Goal: Find specific page/section: Find specific page/section

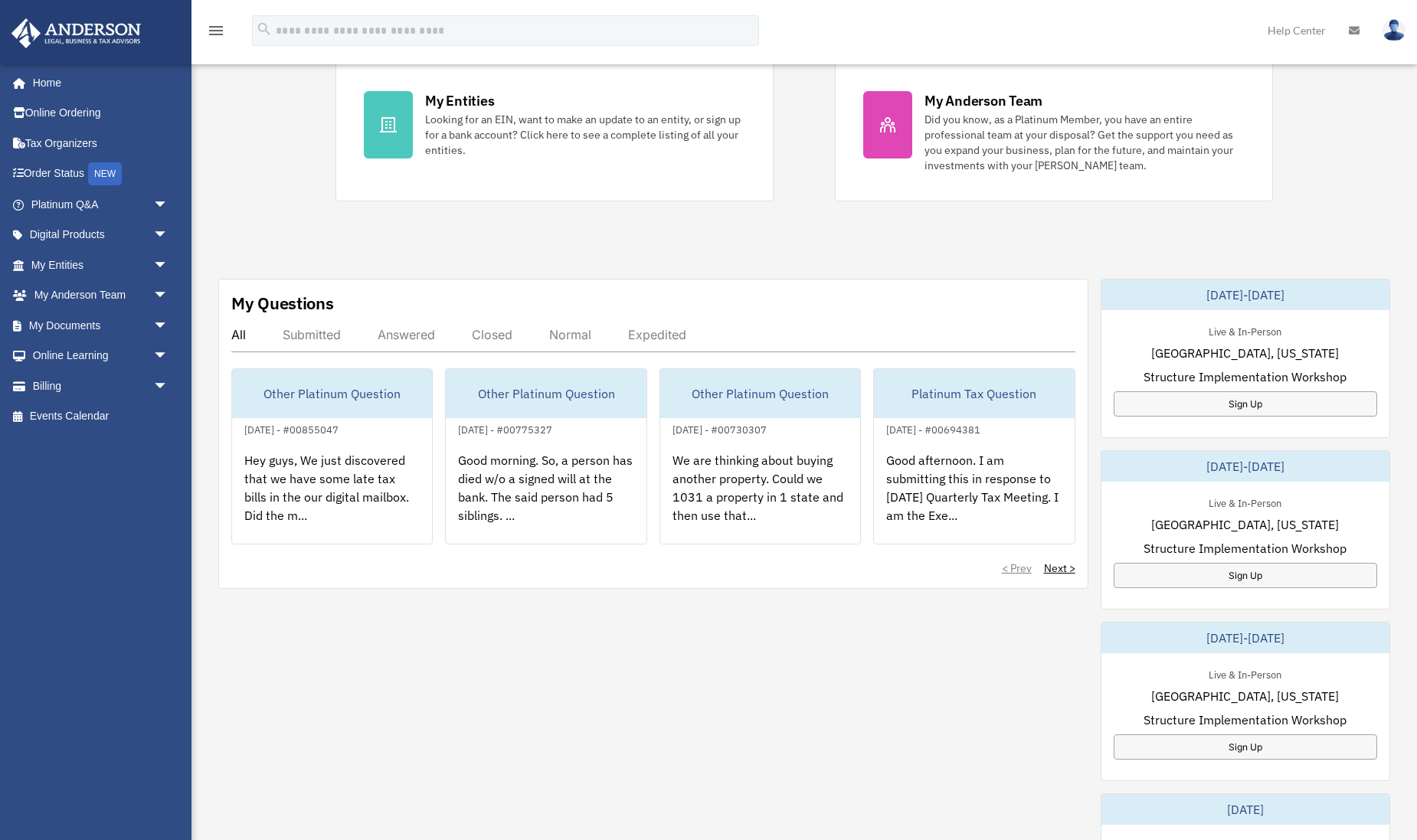
scroll to position [305, 0]
click at [1055, 565] on link "Next >" at bounding box center [1060, 566] width 31 height 16
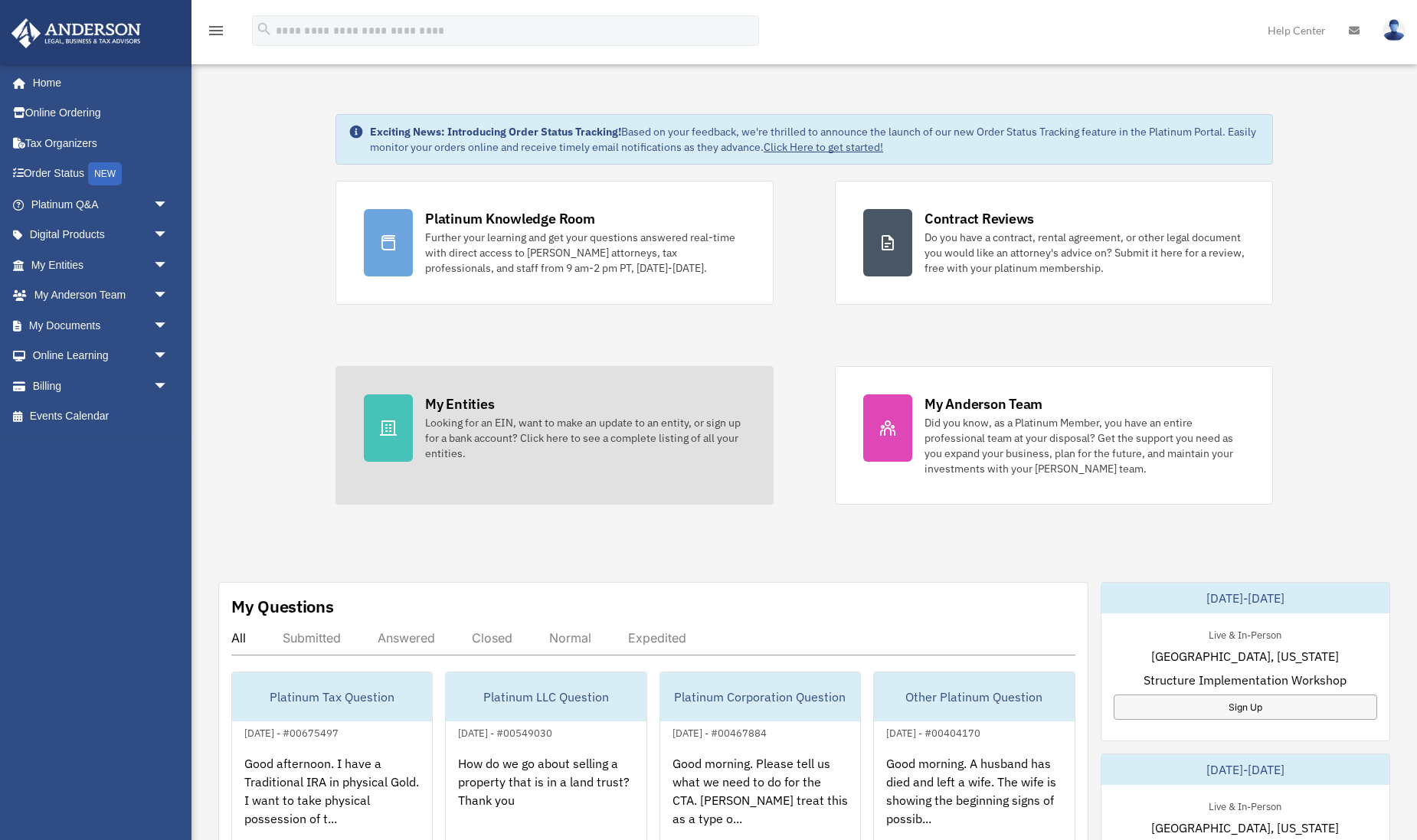
scroll to position [0, 0]
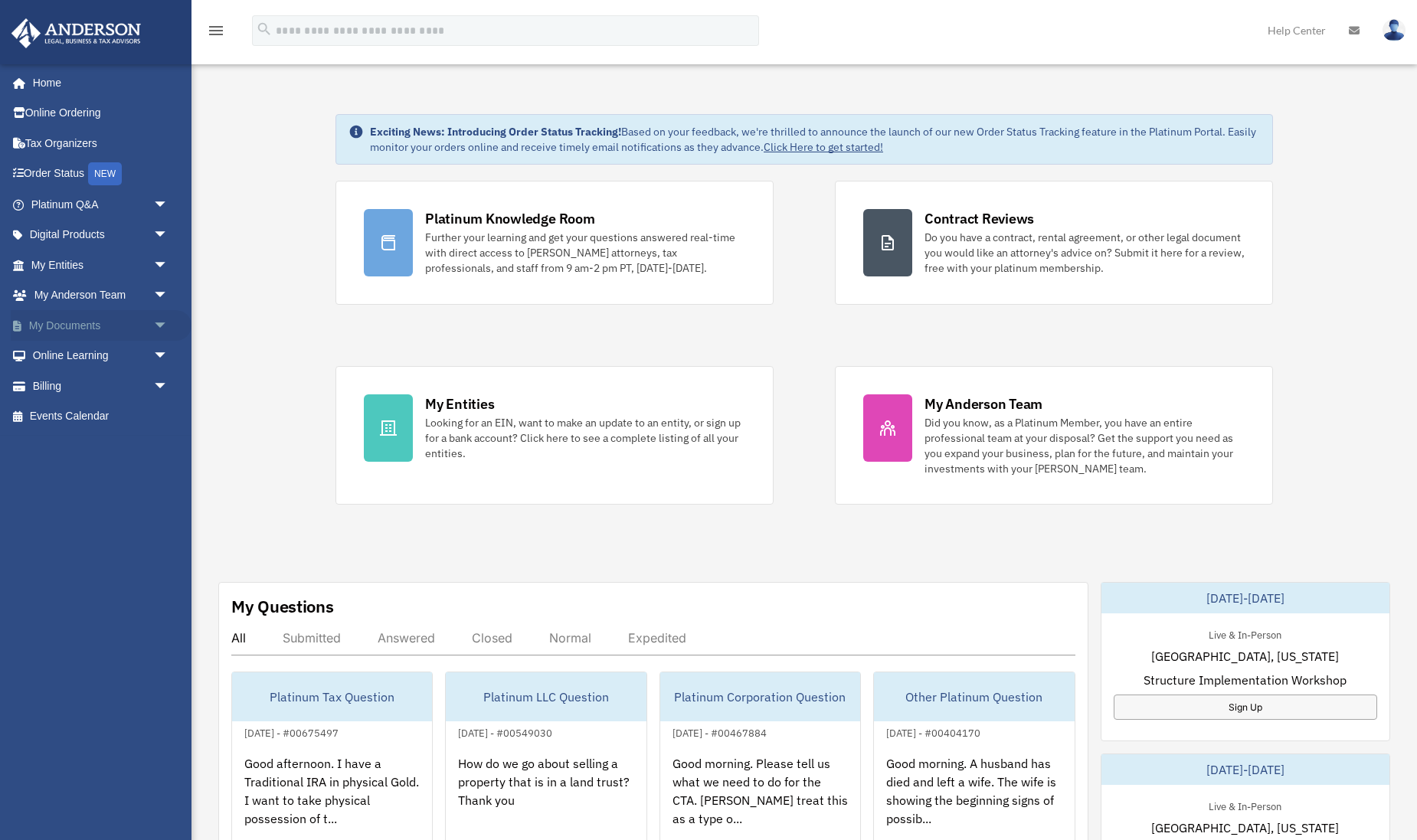
click at [159, 320] on span "arrow_drop_down" at bounding box center [169, 326] width 31 height 31
click at [63, 351] on link "Box" at bounding box center [106, 356] width 170 height 31
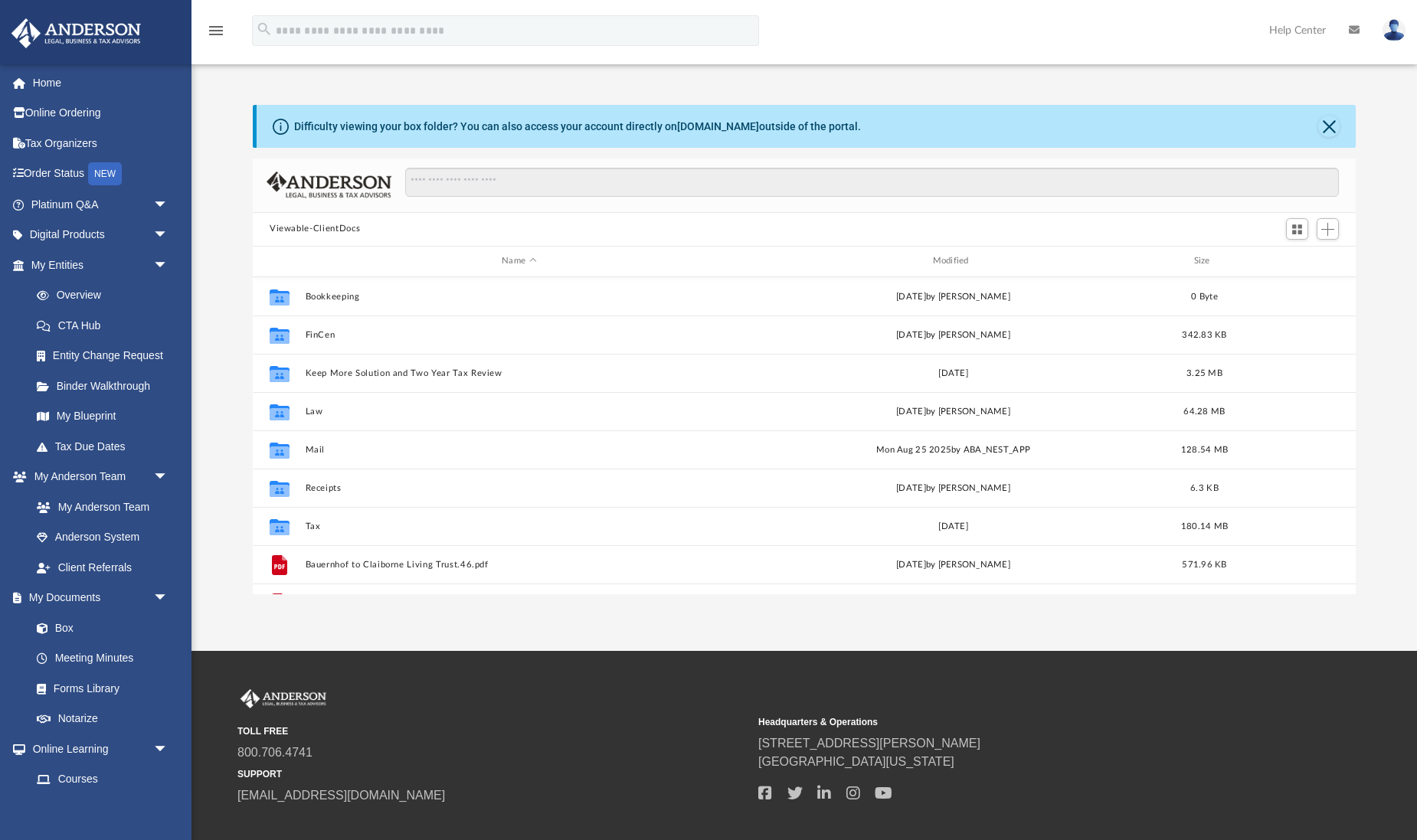
scroll to position [348, 1104]
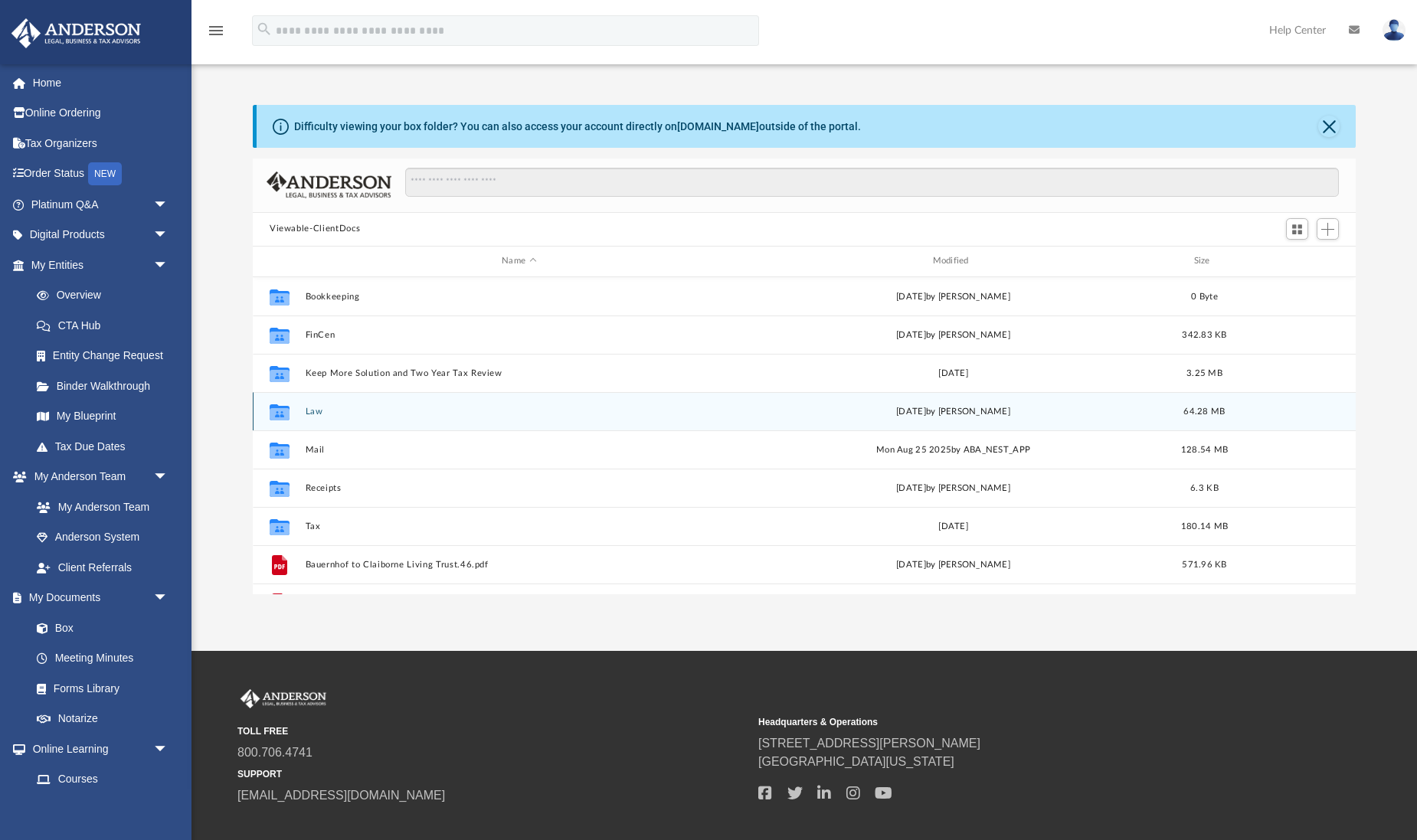
click at [318, 410] on button "Law" at bounding box center [519, 410] width 427 height 10
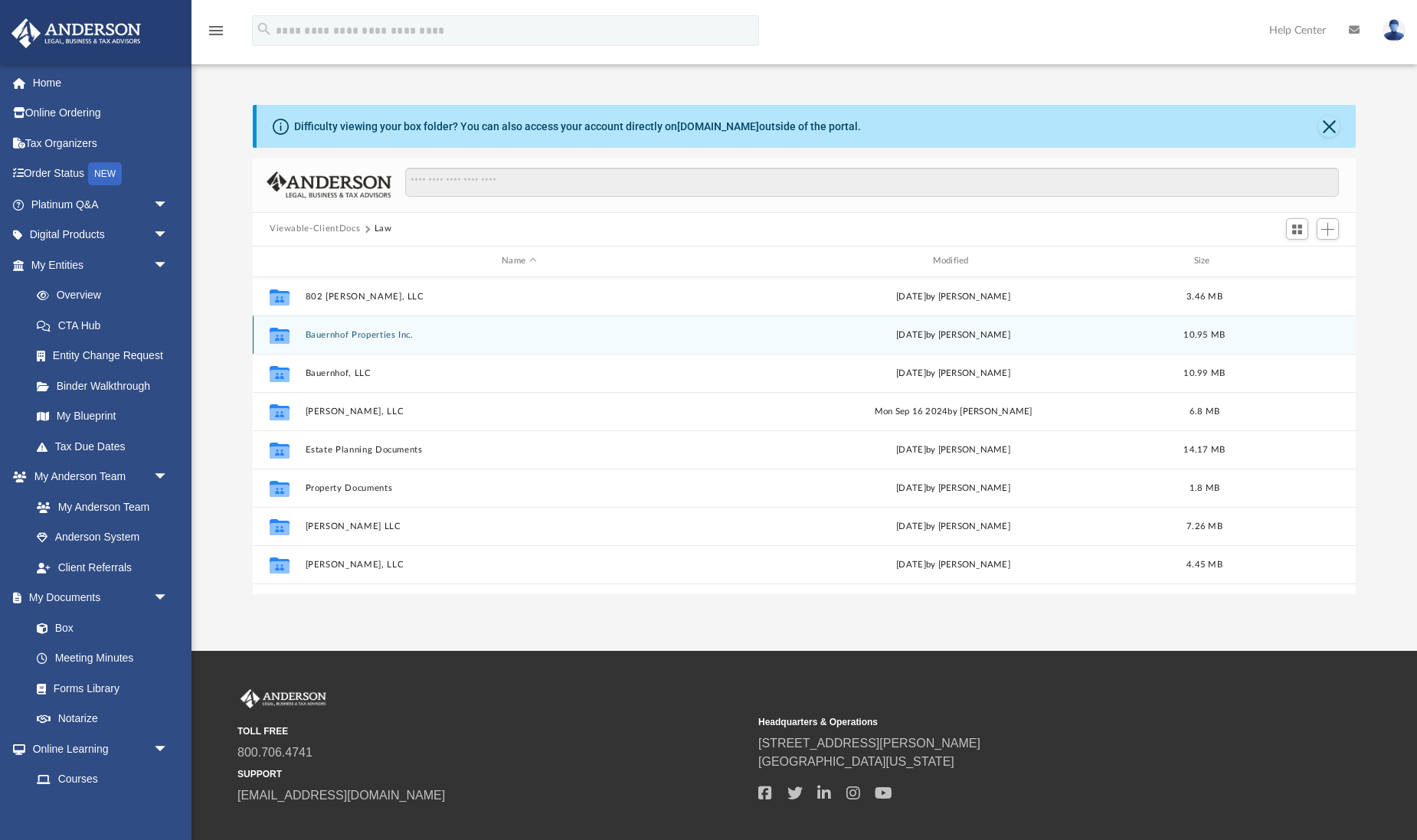
click at [337, 339] on button "Bauernhof Properties Inc." at bounding box center [519, 334] width 427 height 10
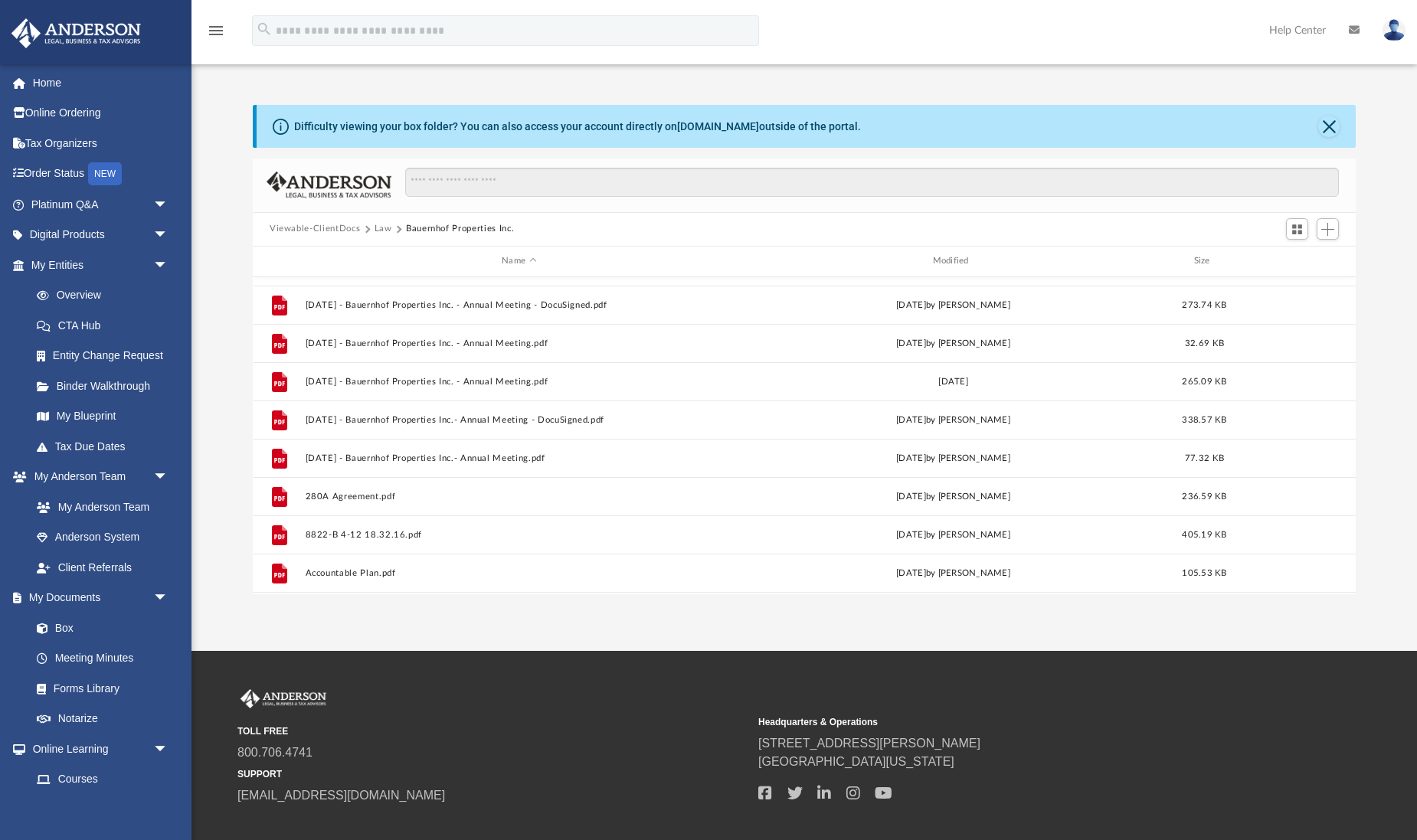
scroll to position [503, 0]
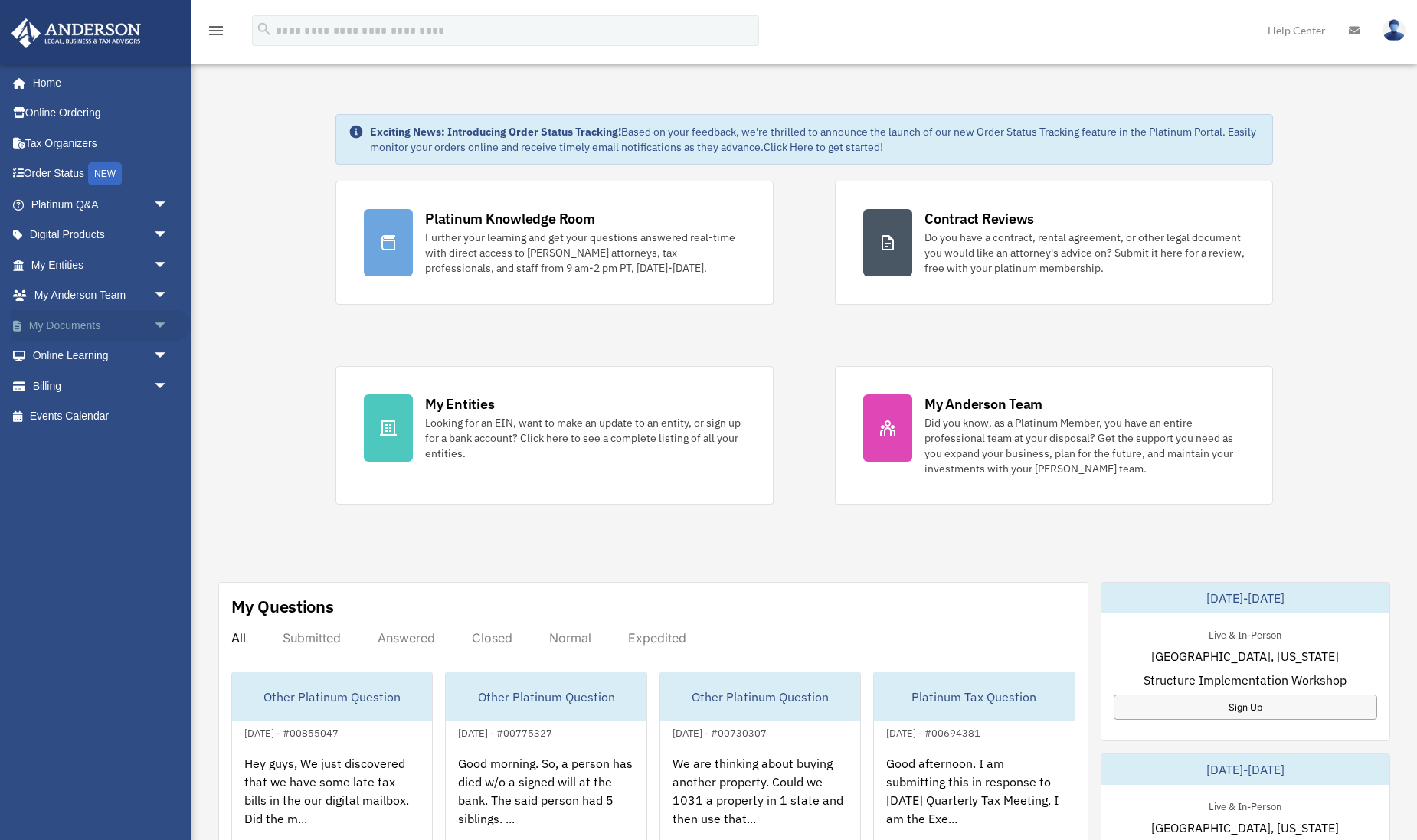
click at [163, 319] on span "arrow_drop_down" at bounding box center [169, 326] width 31 height 31
click at [70, 355] on link "Box" at bounding box center [106, 356] width 170 height 31
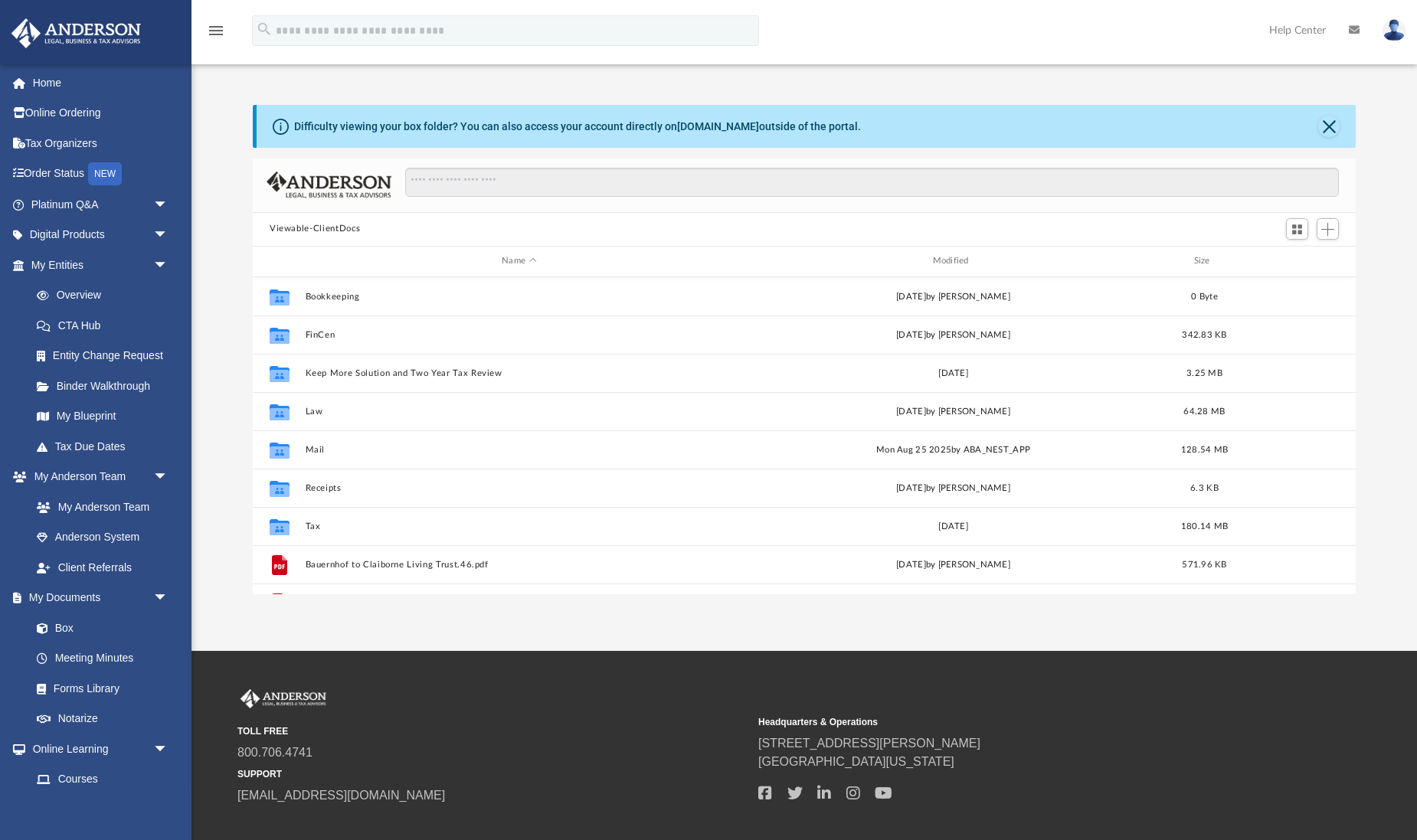
scroll to position [348, 1104]
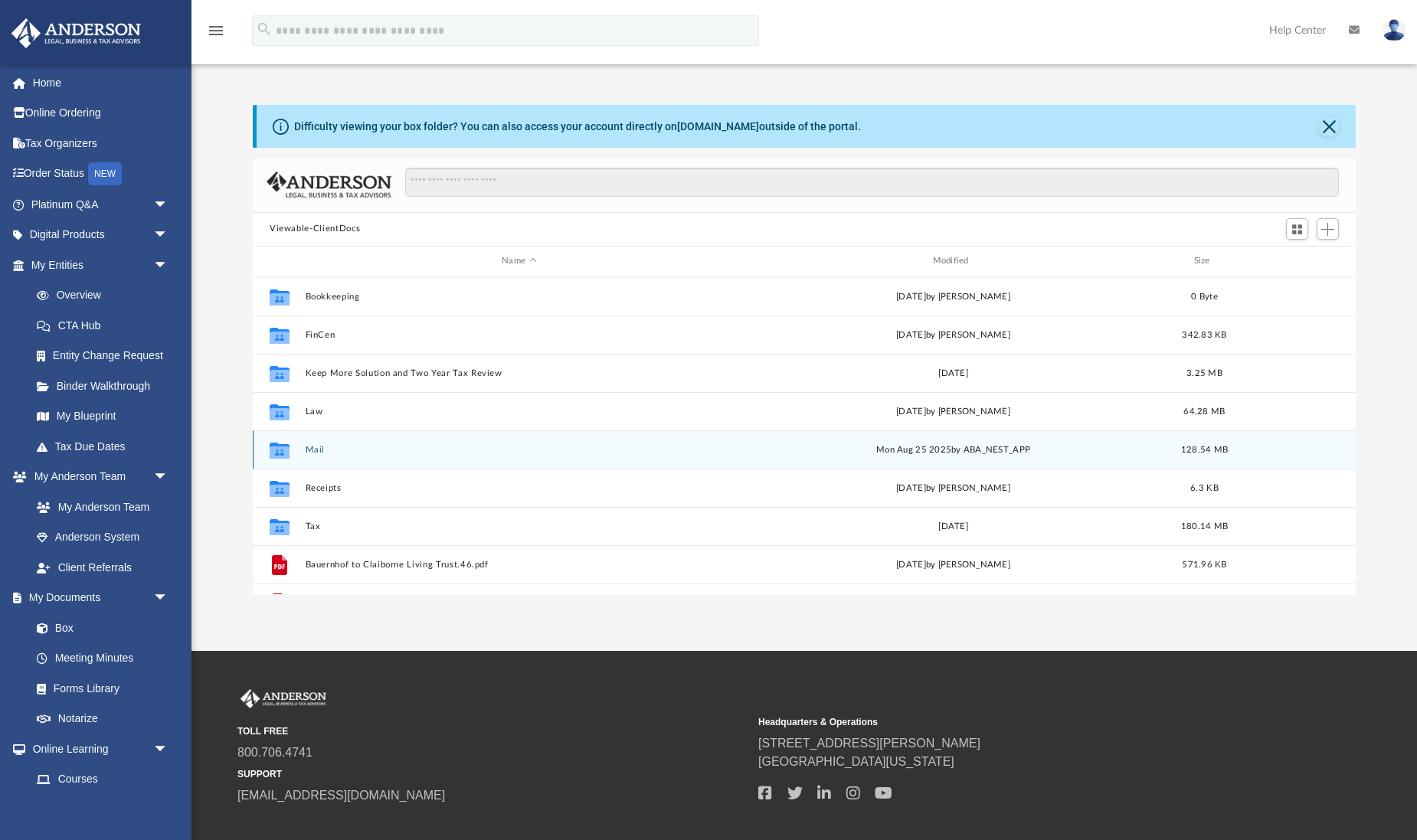
click at [323, 447] on button "Mail" at bounding box center [519, 449] width 427 height 10
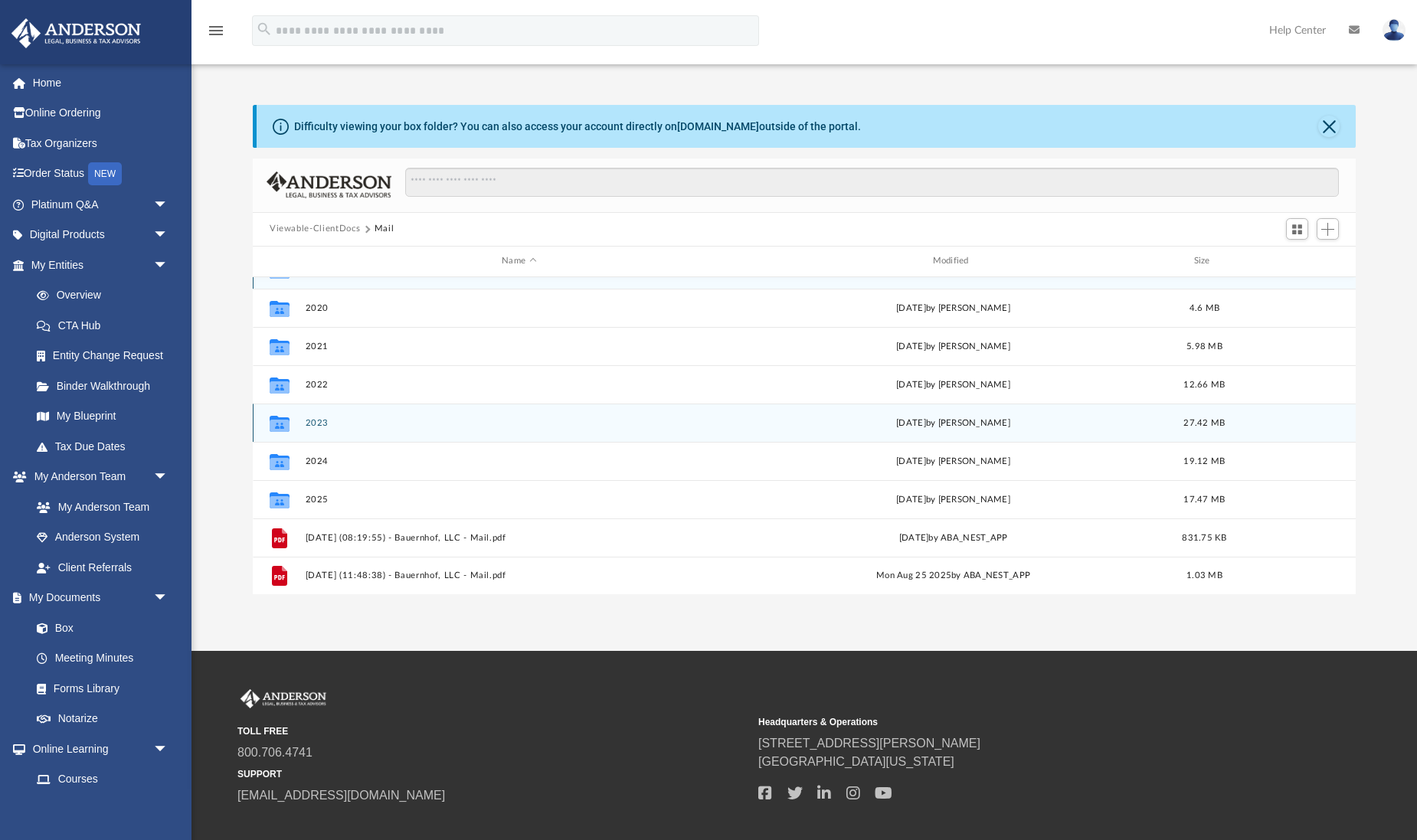
scroll to position [0, 0]
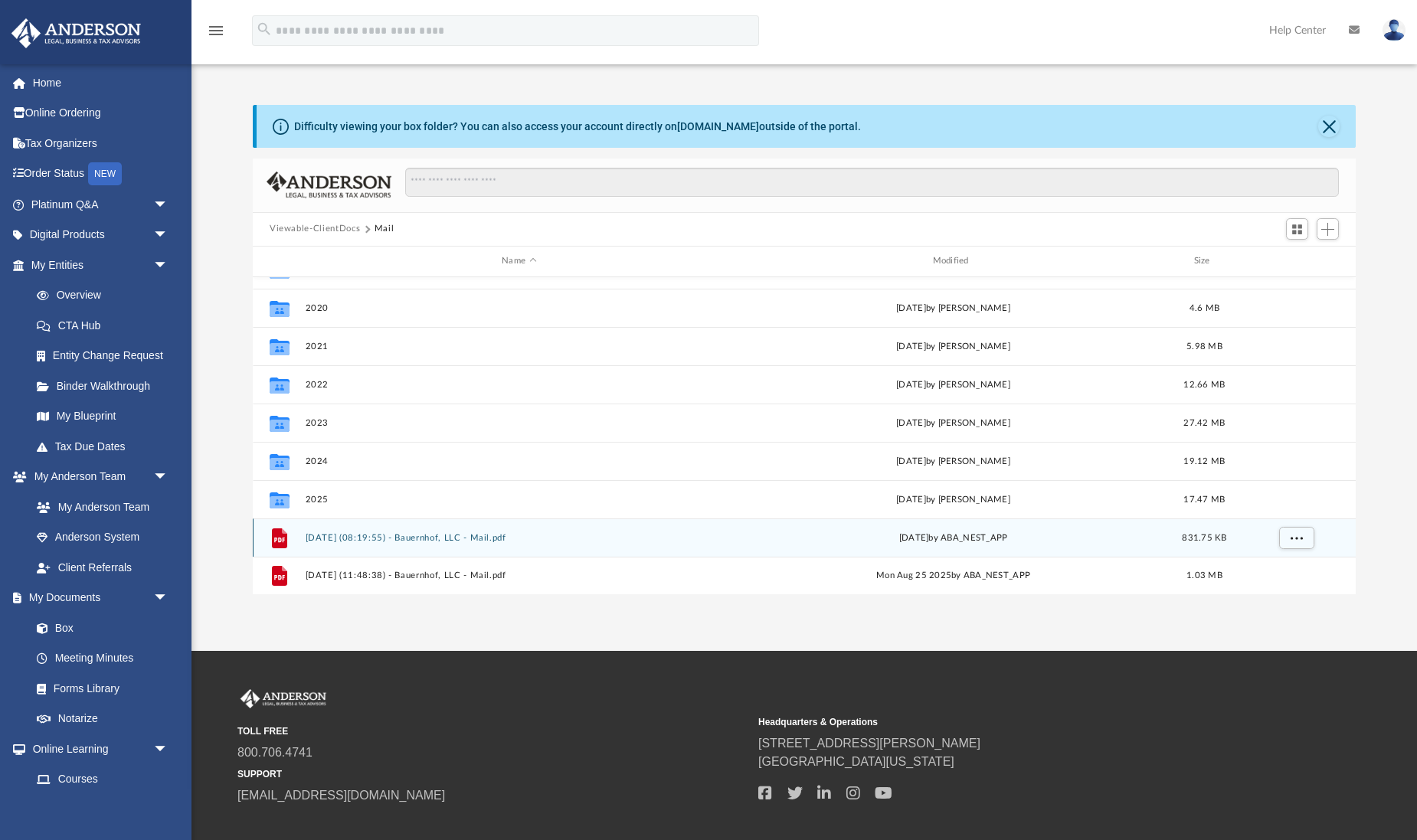
click at [445, 536] on button "2025.08.21 (08:19:55) - Bauernhof, LLC - Mail.pdf" at bounding box center [519, 537] width 427 height 10
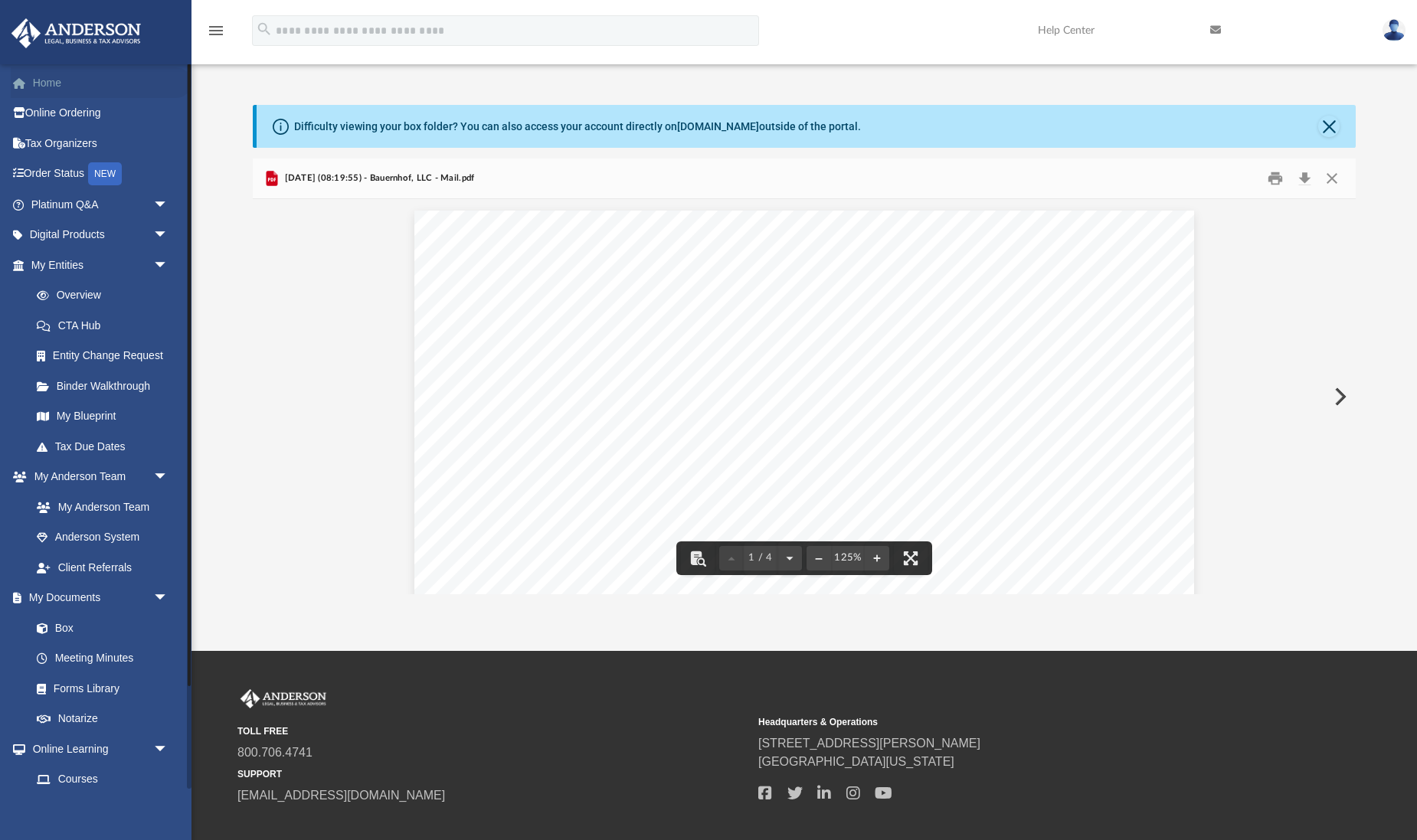
scroll to position [3, 0]
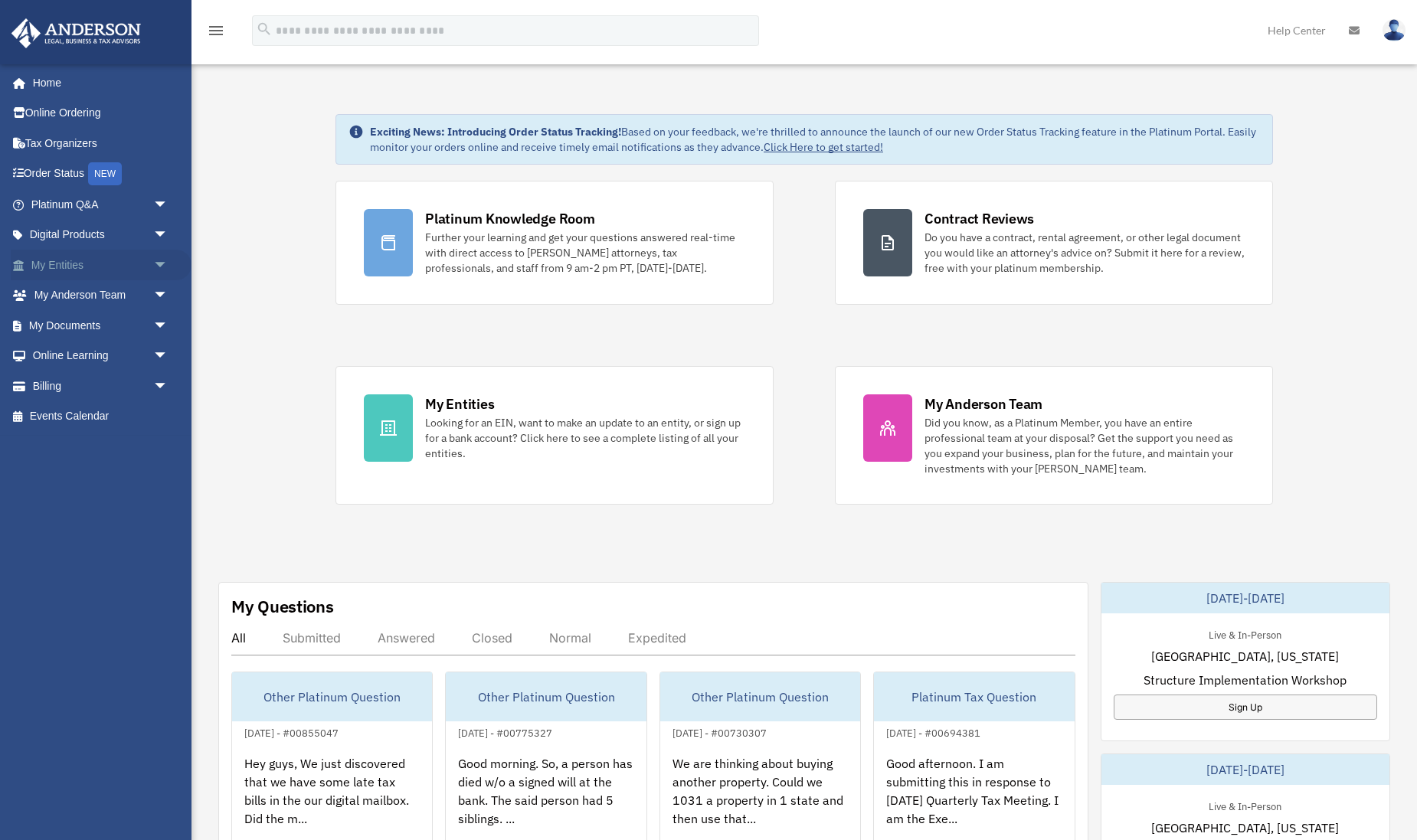
click at [155, 261] on span "arrow_drop_down" at bounding box center [169, 265] width 31 height 31
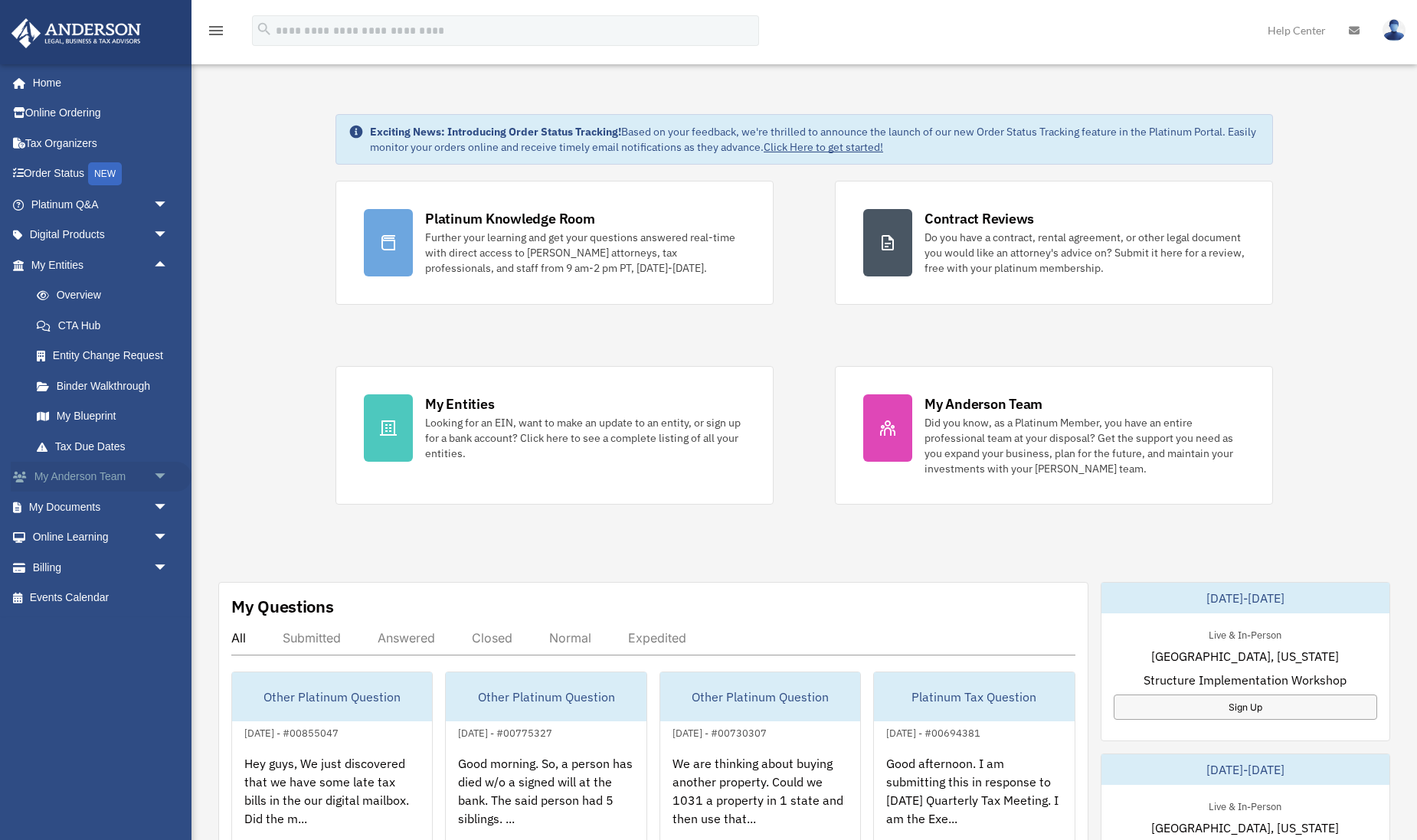
click at [161, 470] on span "arrow_drop_down" at bounding box center [169, 477] width 31 height 31
click at [162, 592] on span "arrow_drop_down" at bounding box center [169, 598] width 31 height 31
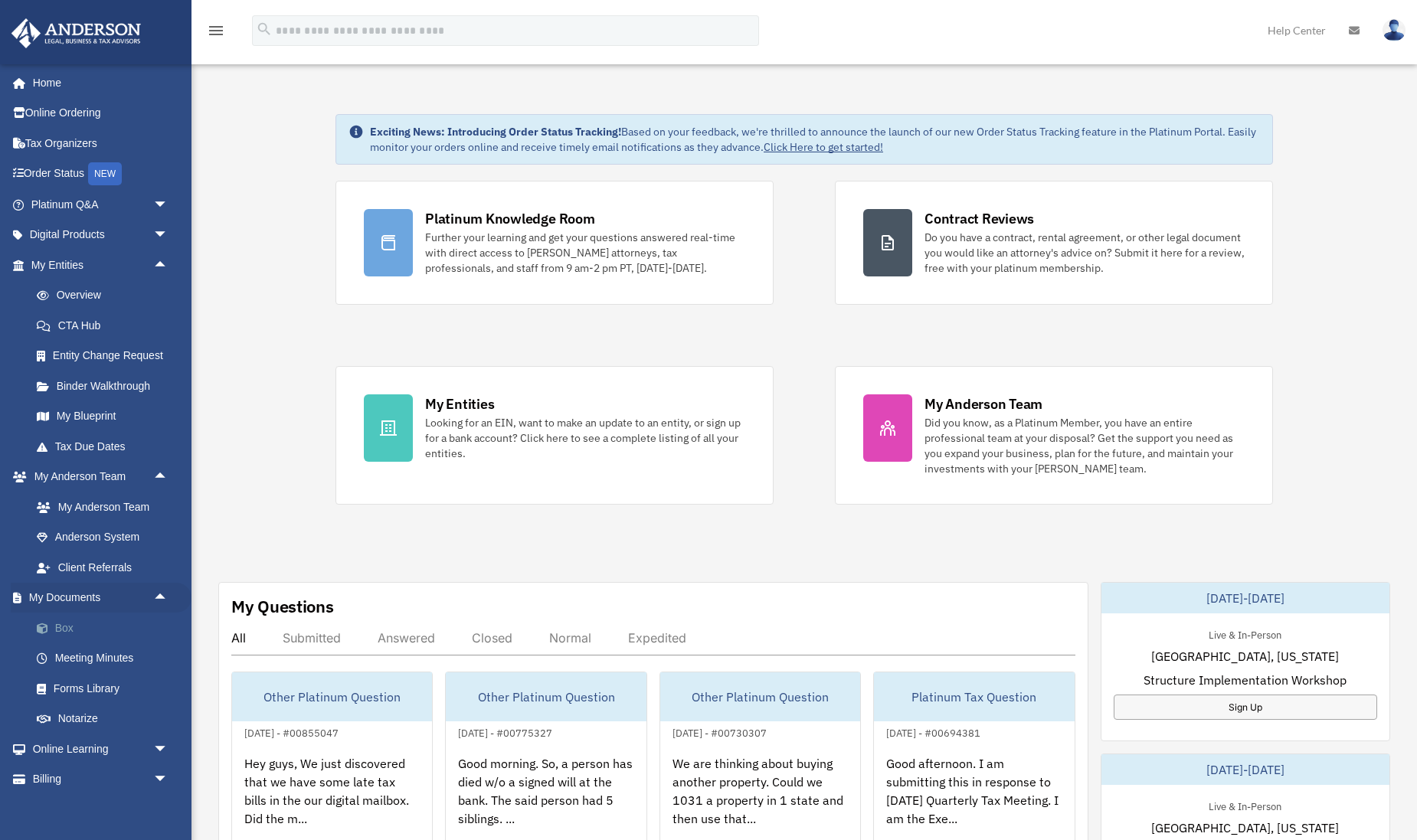
click at [58, 622] on link "Box" at bounding box center [106, 628] width 170 height 31
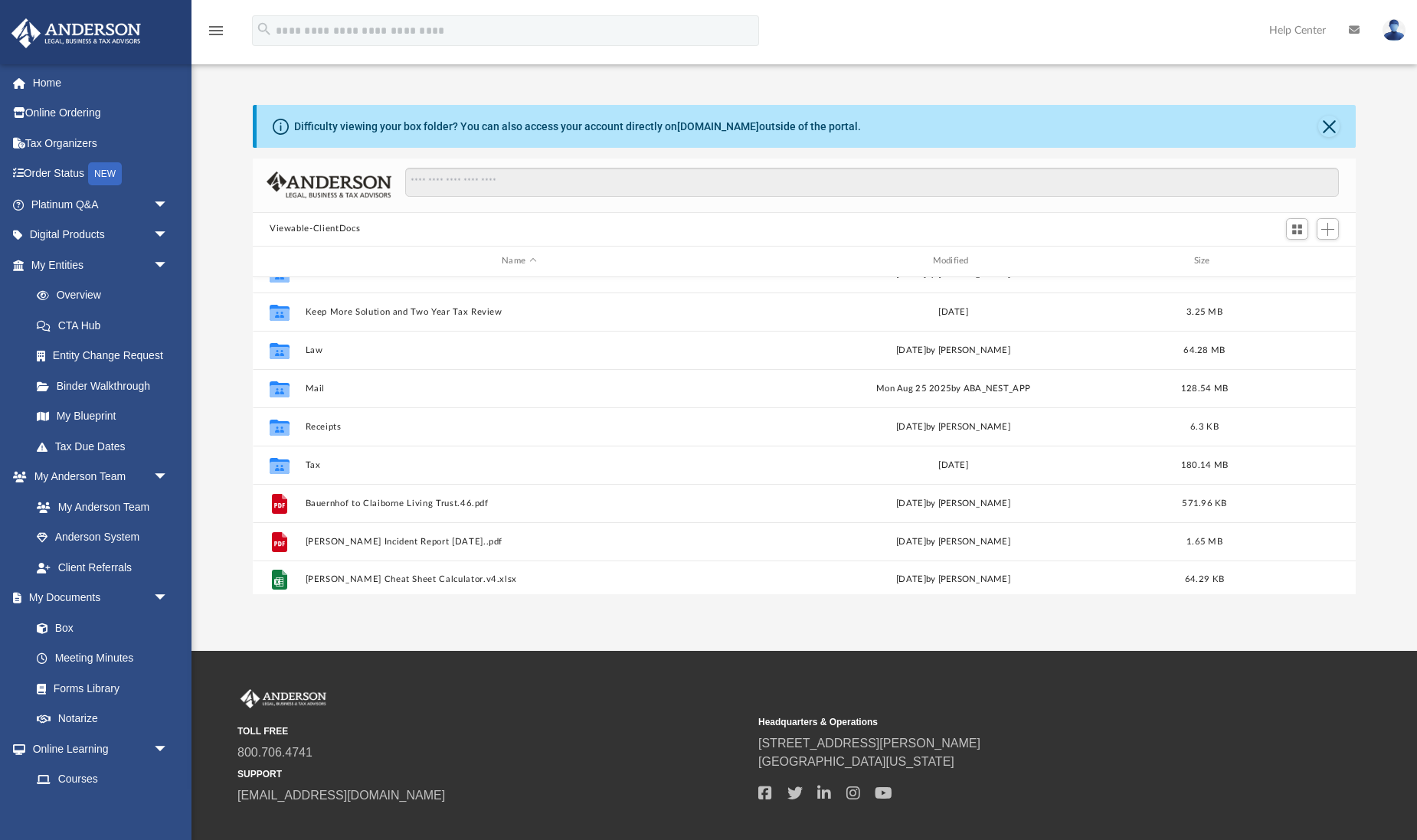
click at [313, 383] on div "Collaborated Folder Bookkeeping [DATE] by [PERSON_NAME] 0 Byte Collaborated Fol…" at bounding box center [804, 436] width 1104 height 318
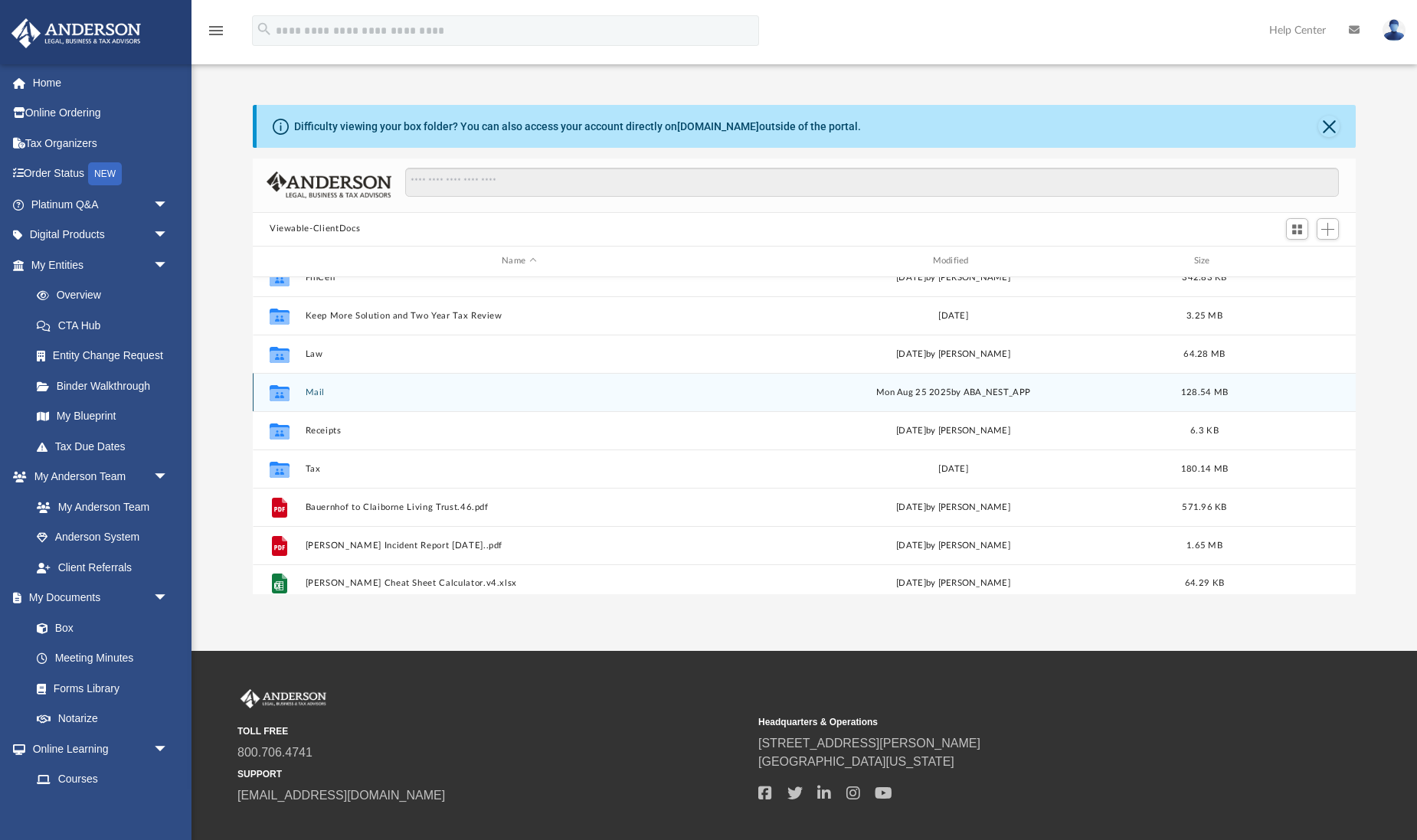
click at [313, 393] on button "Mail" at bounding box center [519, 392] width 427 height 10
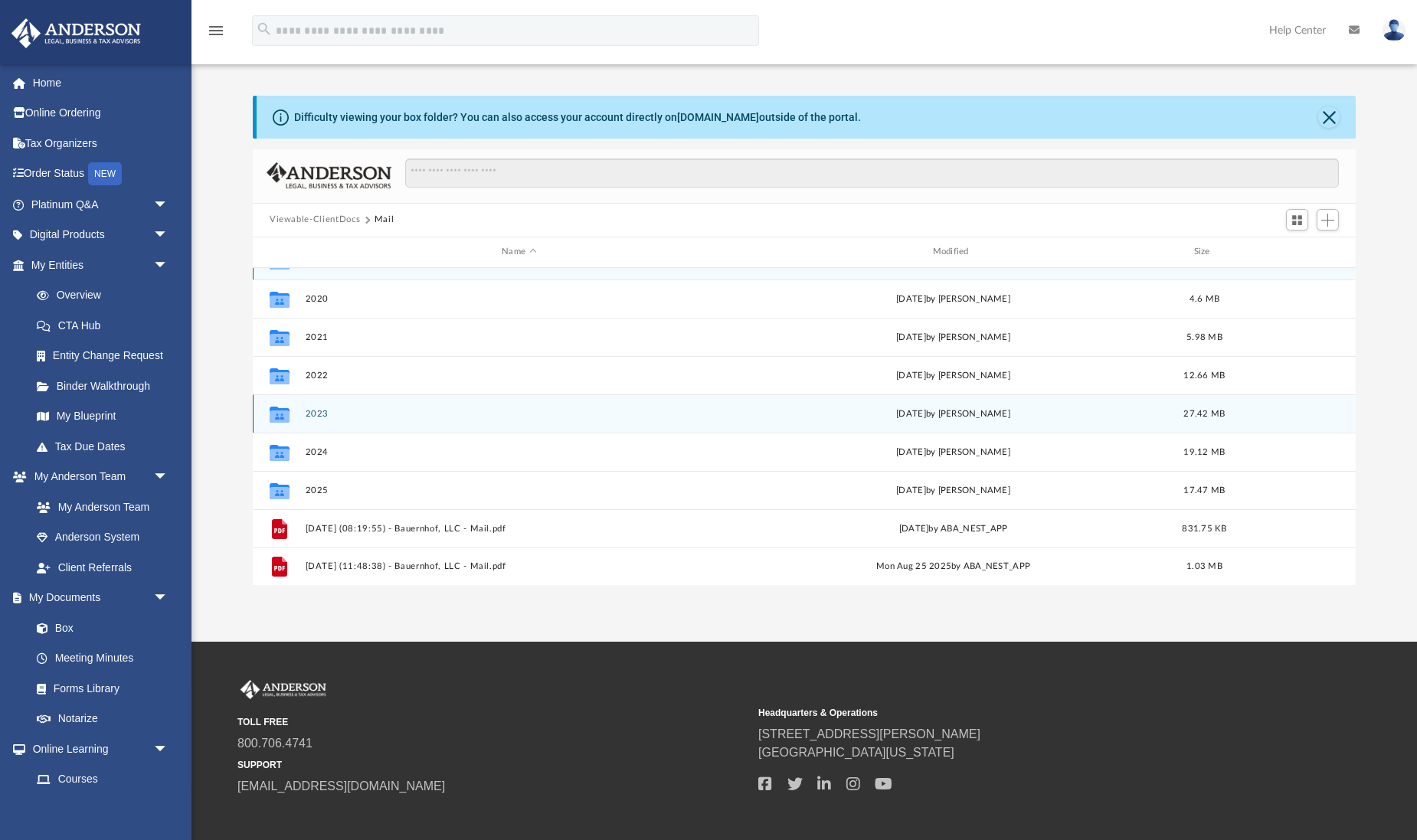
scroll to position [27, 0]
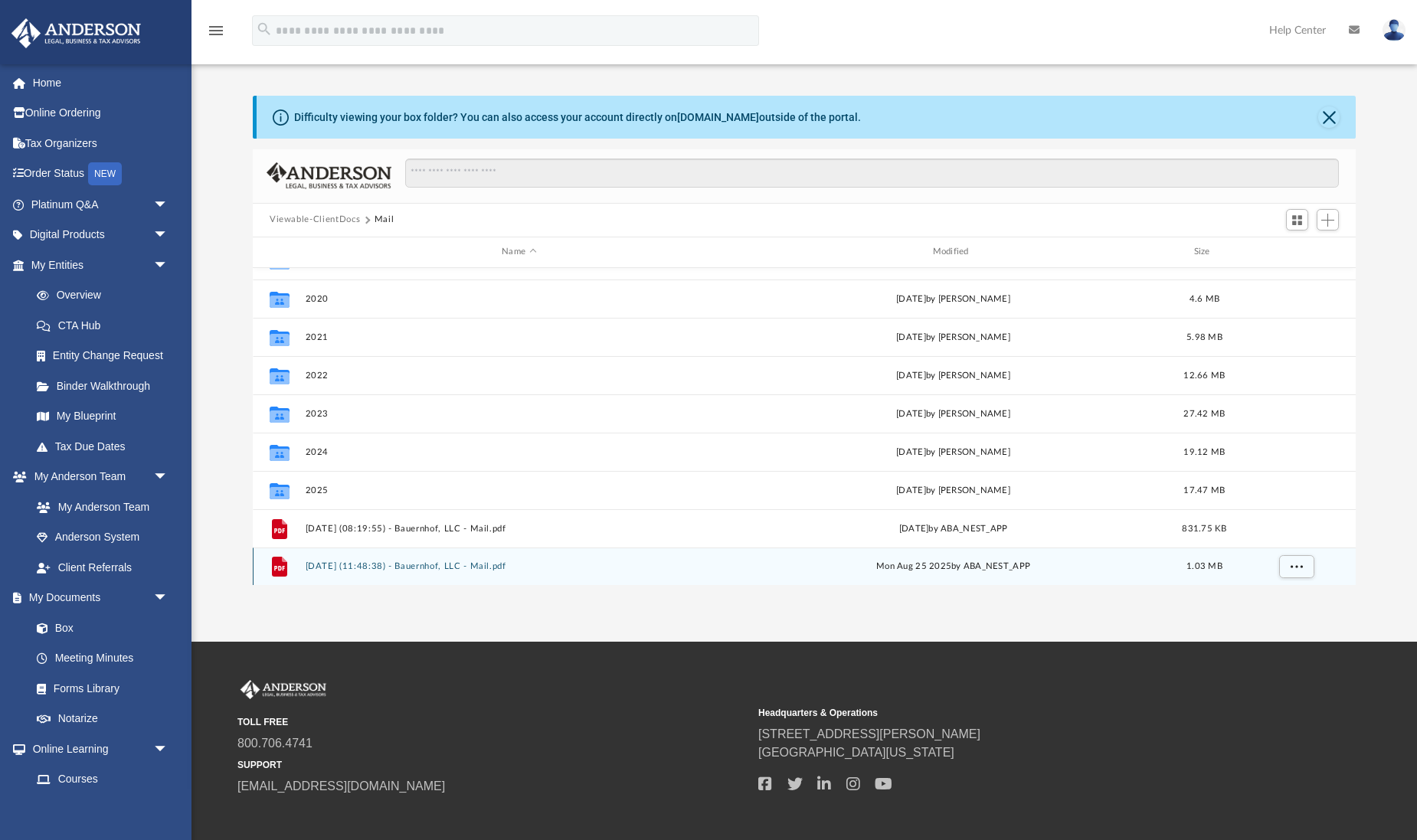
click at [362, 565] on button "[DATE] (11:48:38) - Bauernhof, LLC - Mail.pdf" at bounding box center [519, 566] width 427 height 10
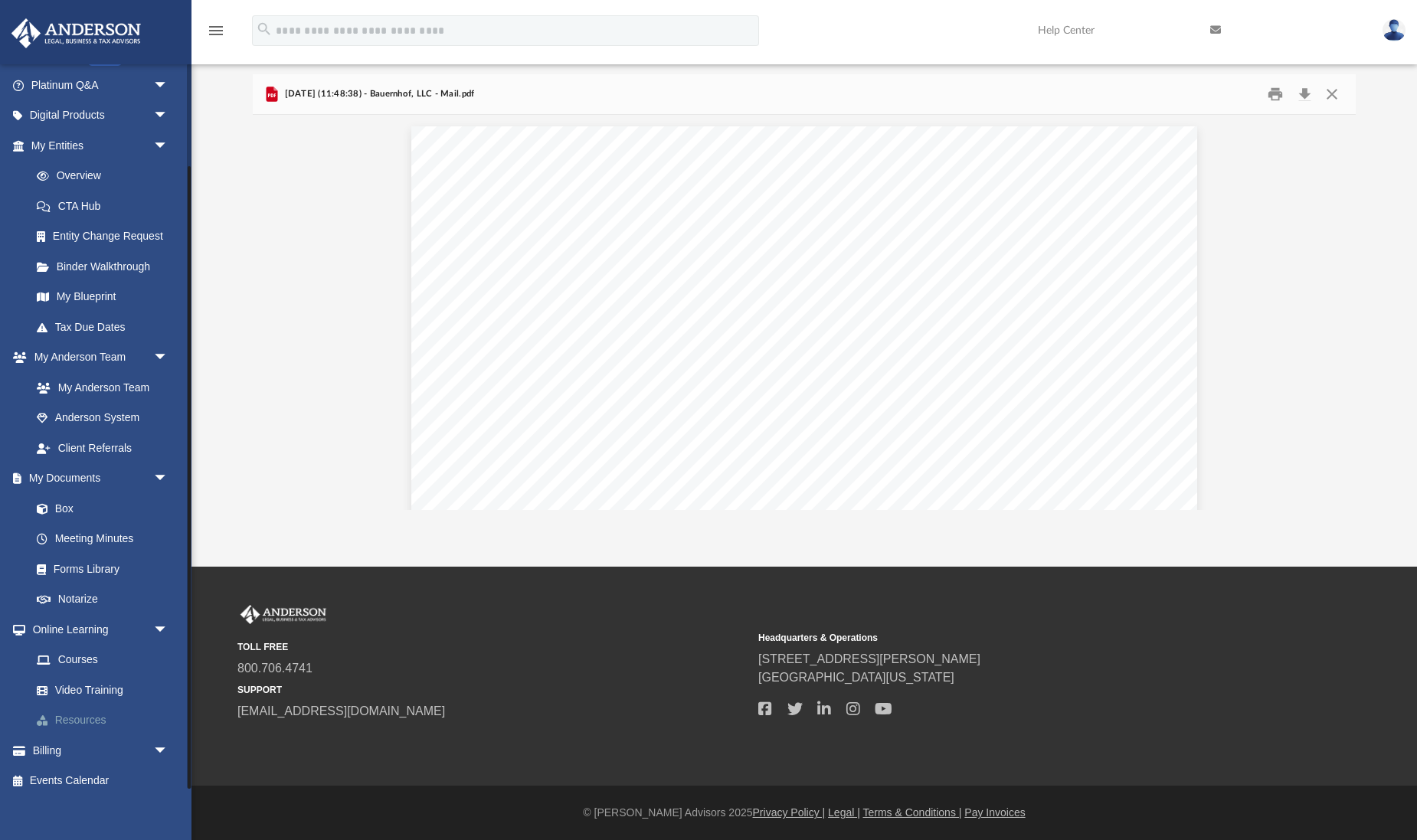
scroll to position [84, 0]
click at [162, 740] on span "arrow_drop_down" at bounding box center [169, 751] width 31 height 31
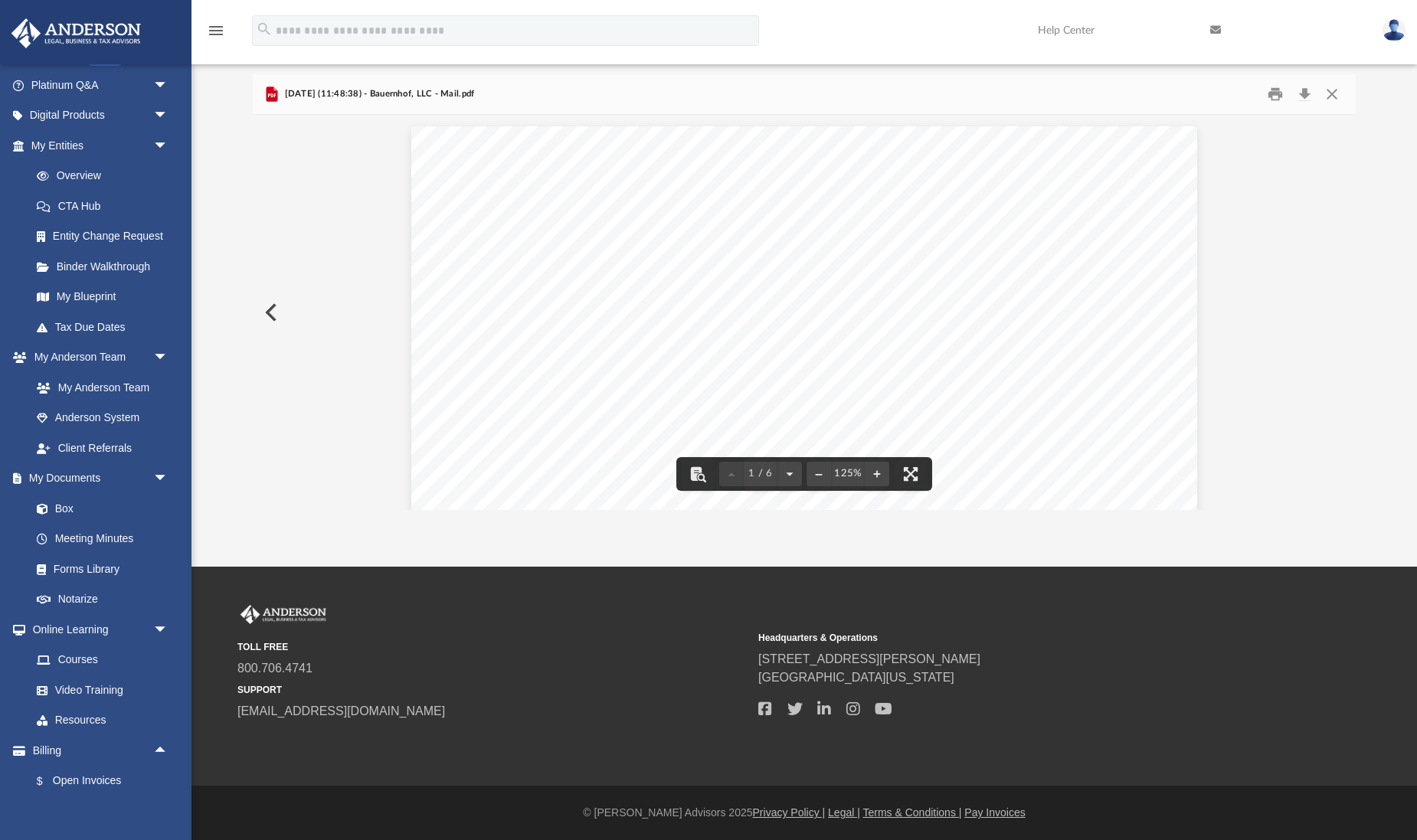
scroll to position [80, 0]
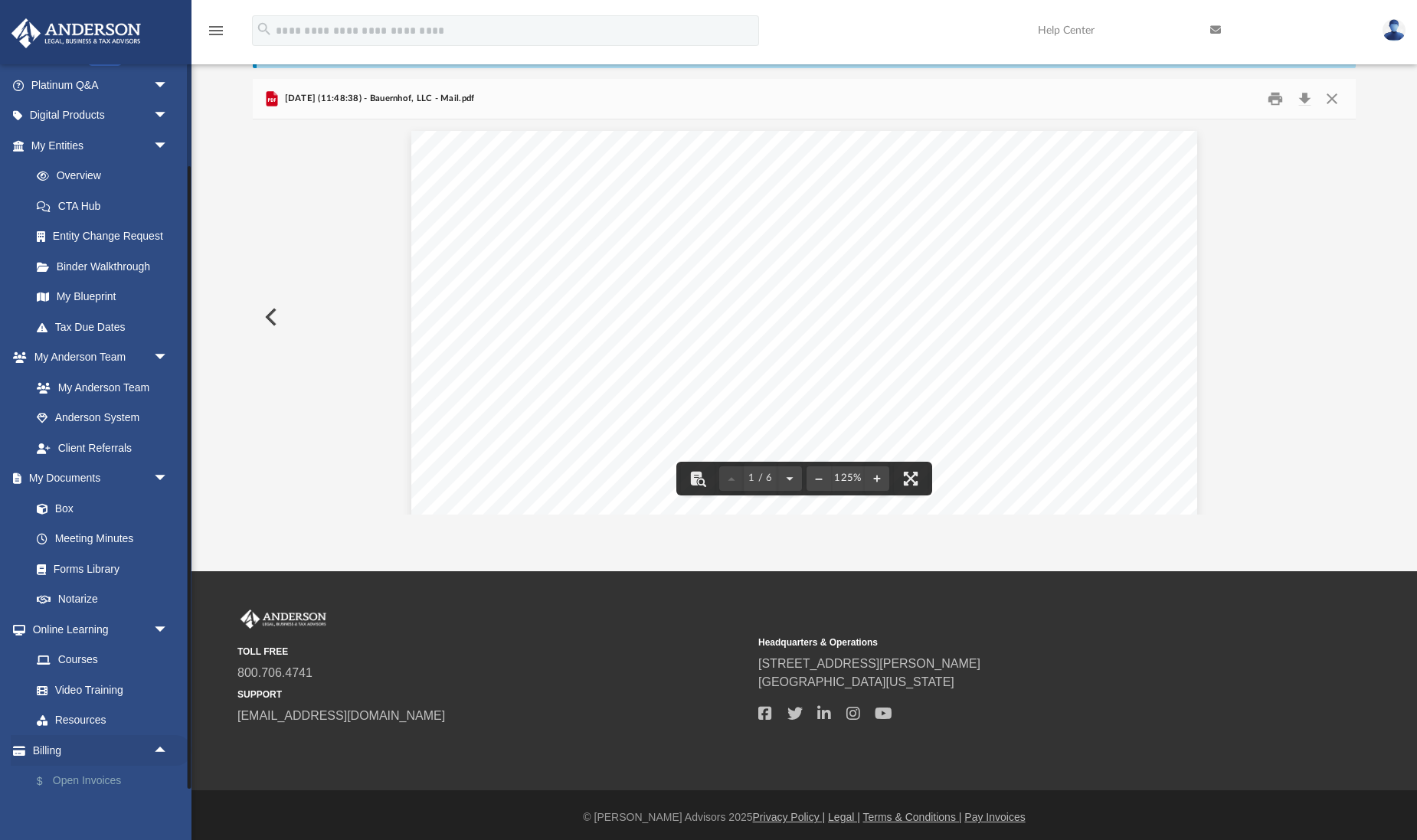
click at [79, 771] on link "$ Open Invoices" at bounding box center [106, 781] width 170 height 31
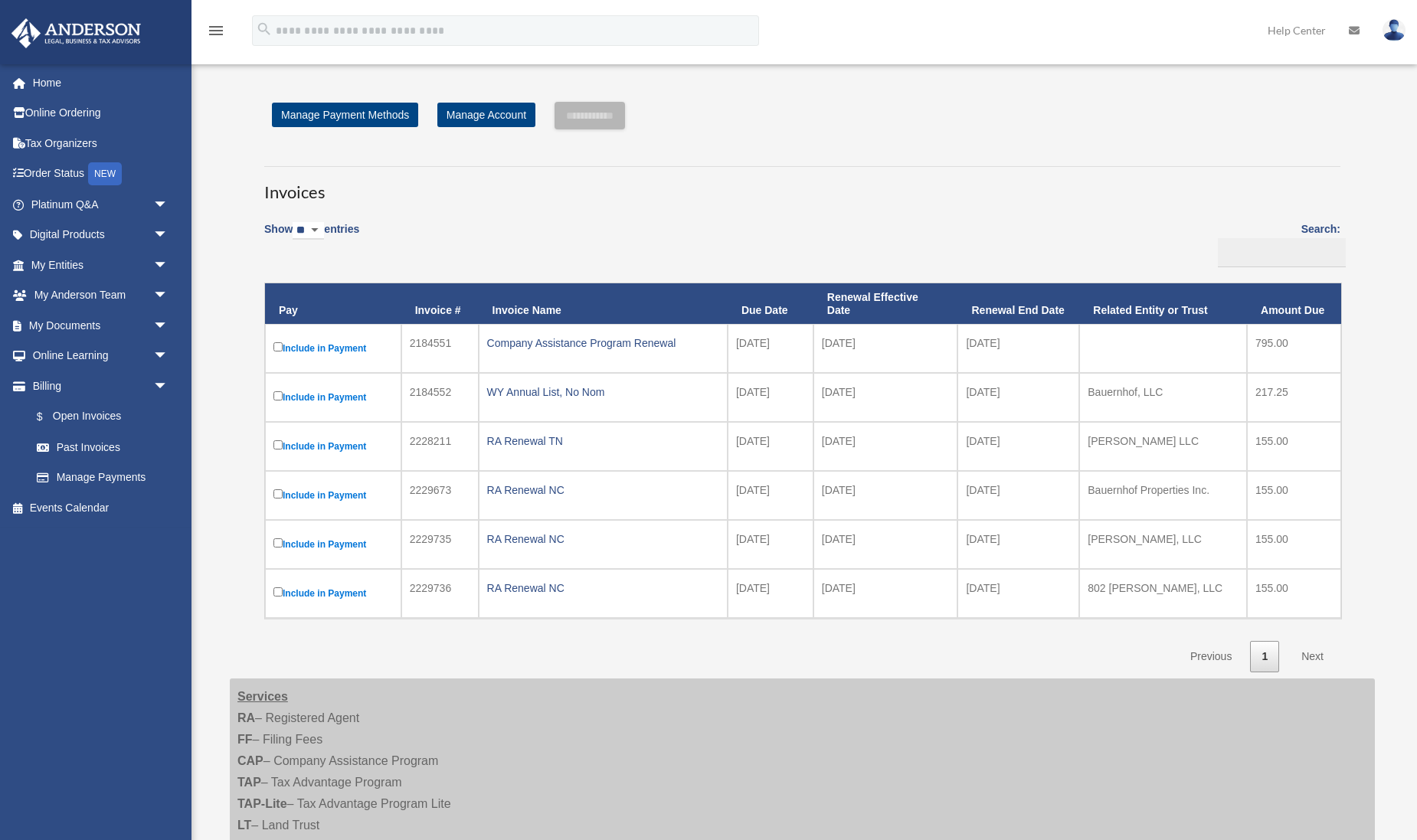
click at [1399, 32] on img at bounding box center [1395, 30] width 23 height 22
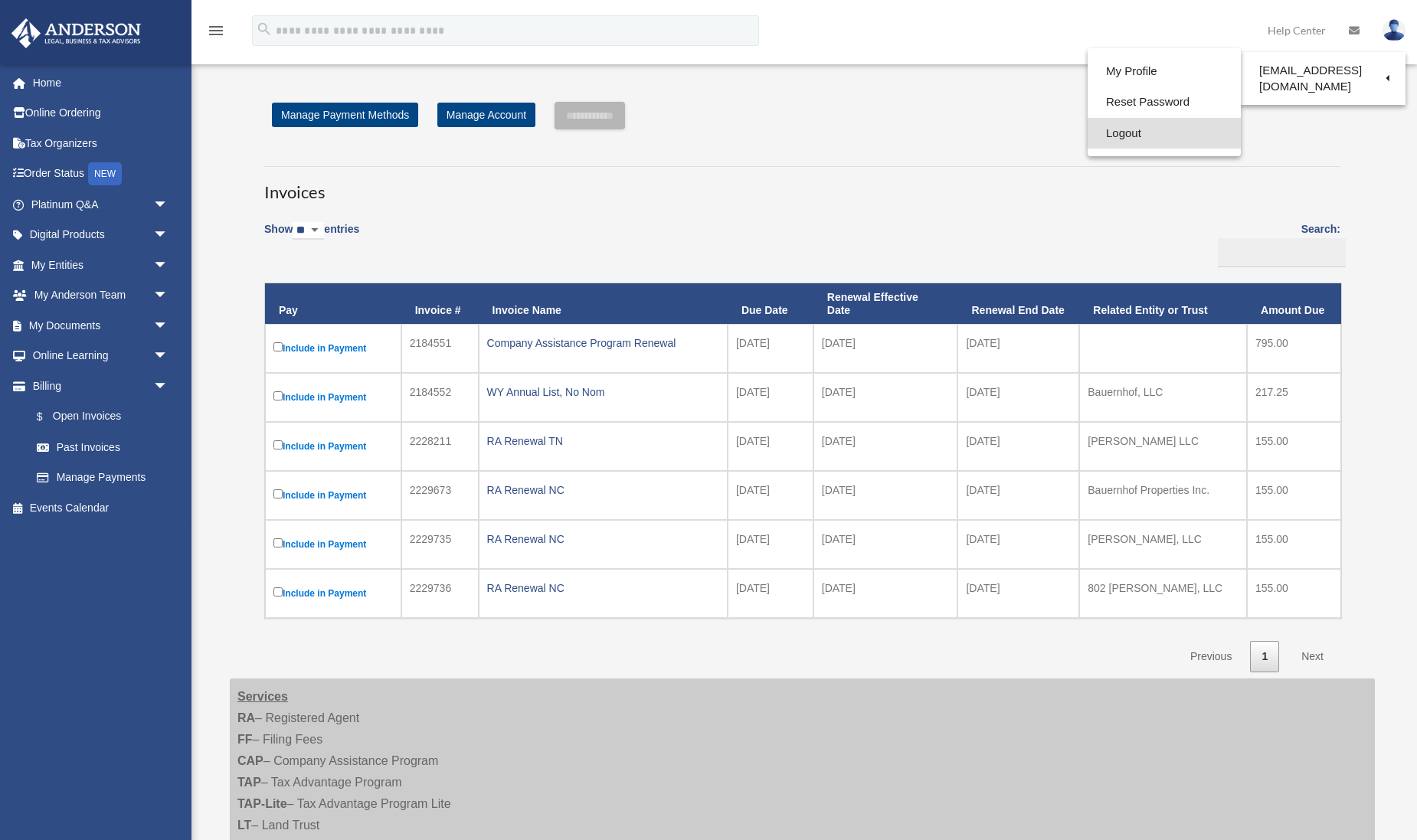
click at [1088, 130] on link "Logout" at bounding box center [1165, 134] width 153 height 31
